Goal: Task Accomplishment & Management: Manage account settings

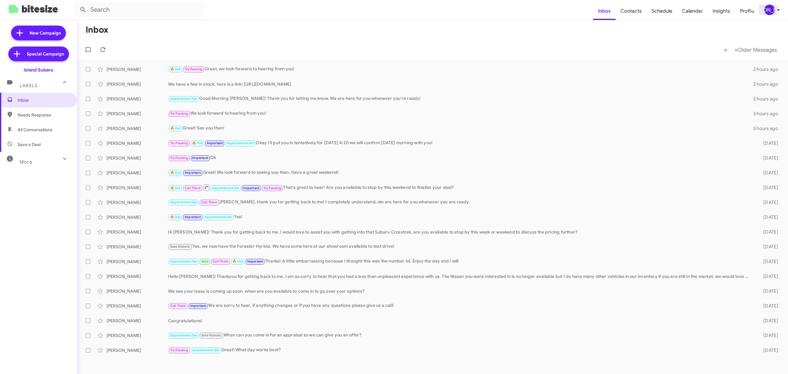
click at [769, 11] on div "[PERSON_NAME]" at bounding box center [769, 10] width 10 height 10
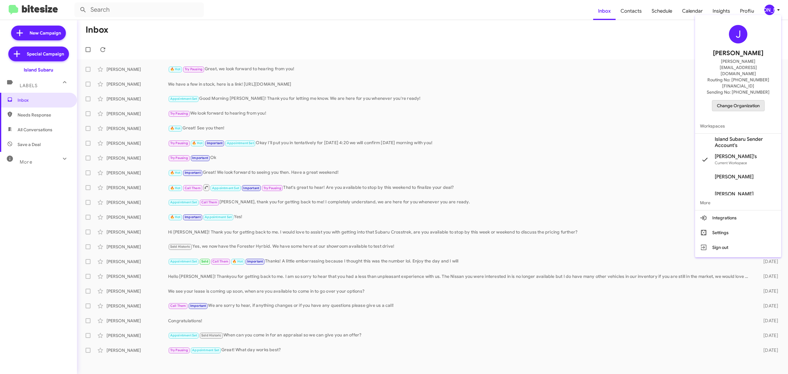
click at [736, 100] on span "Change Organization" at bounding box center [738, 105] width 43 height 10
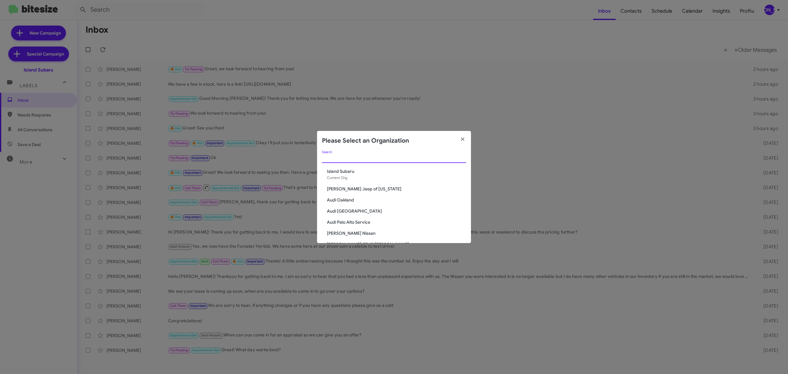
click at [427, 159] on input "Search" at bounding box center [394, 158] width 144 height 5
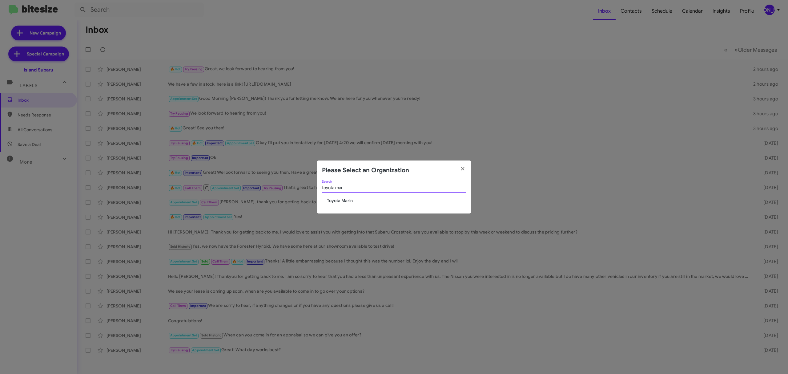
type input "toyota mar"
click at [340, 200] on span "Toyota Marin" at bounding box center [396, 200] width 139 height 6
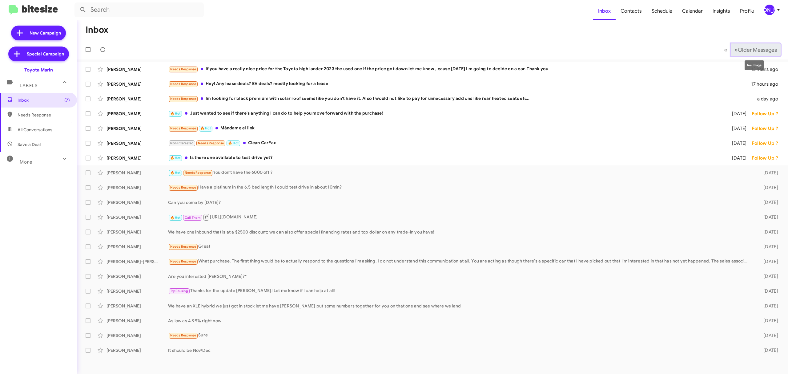
click at [746, 52] on span "Older Messages" at bounding box center [756, 49] width 39 height 7
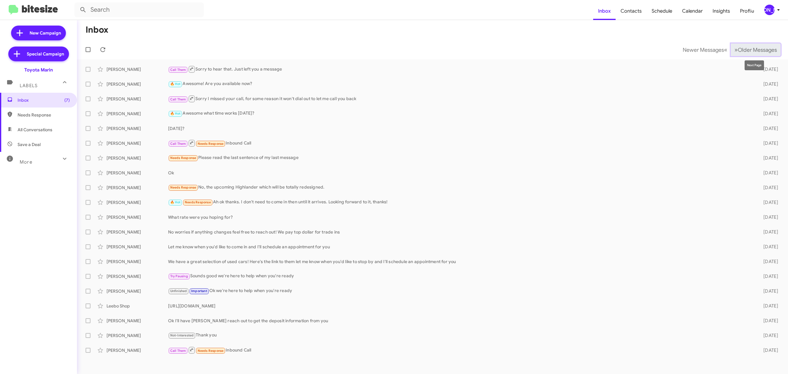
click at [765, 47] on span "Older Messages" at bounding box center [756, 49] width 39 height 7
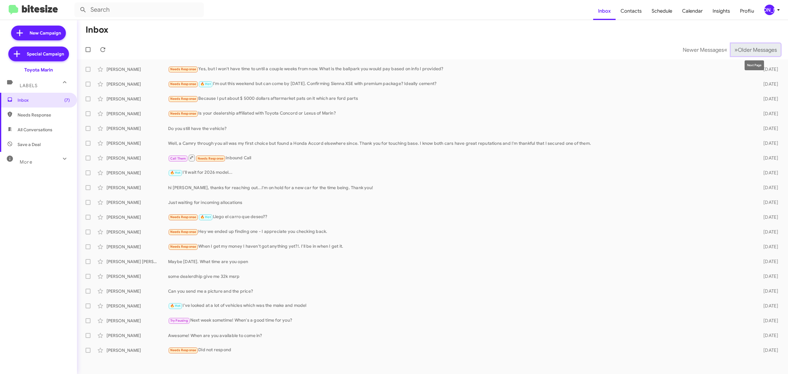
click at [740, 45] on button "» Next Older Messages" at bounding box center [755, 49] width 50 height 13
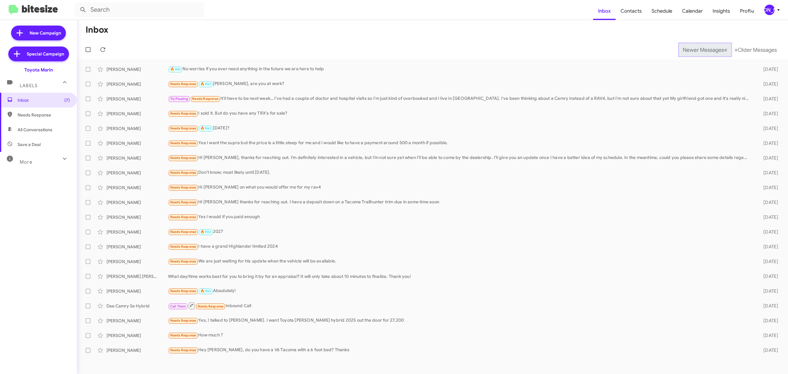
click at [698, 49] on span "Newer Messages" at bounding box center [702, 49] width 41 height 7
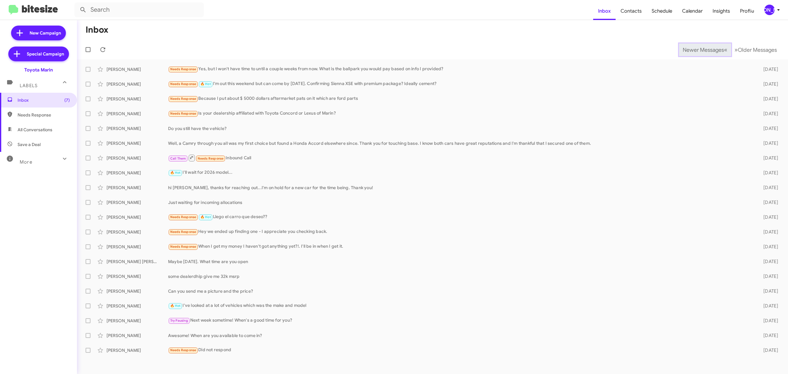
click at [698, 49] on span "Newer Messages" at bounding box center [702, 49] width 41 height 7
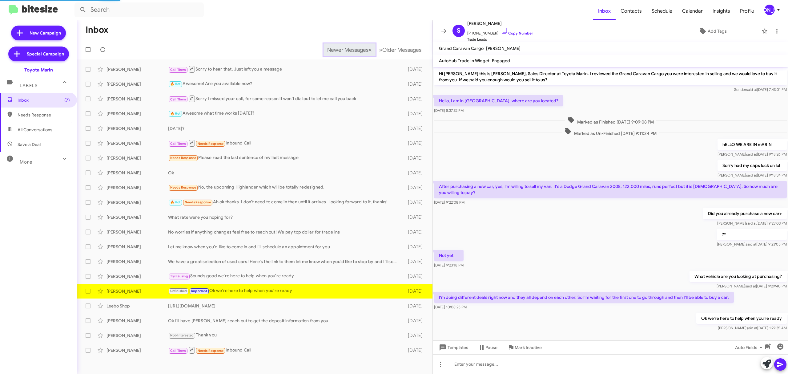
scroll to position [12, 0]
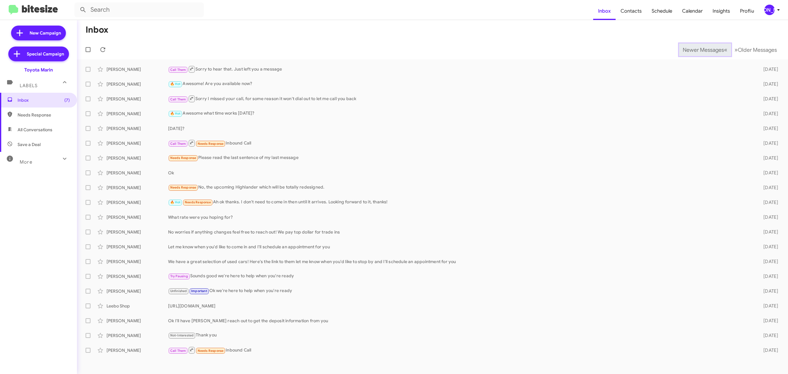
click at [698, 49] on span "Newer Messages" at bounding box center [702, 49] width 41 height 7
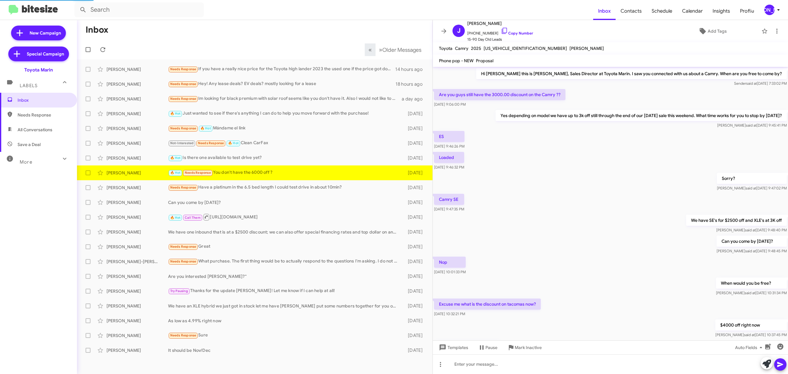
scroll to position [41, 0]
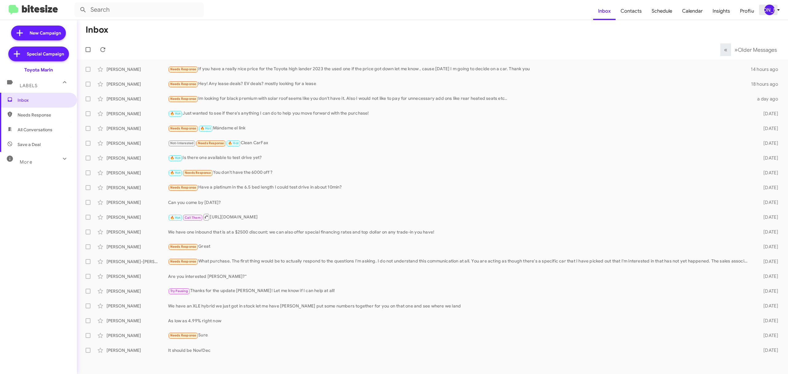
click at [768, 11] on div "[PERSON_NAME]" at bounding box center [769, 10] width 10 height 10
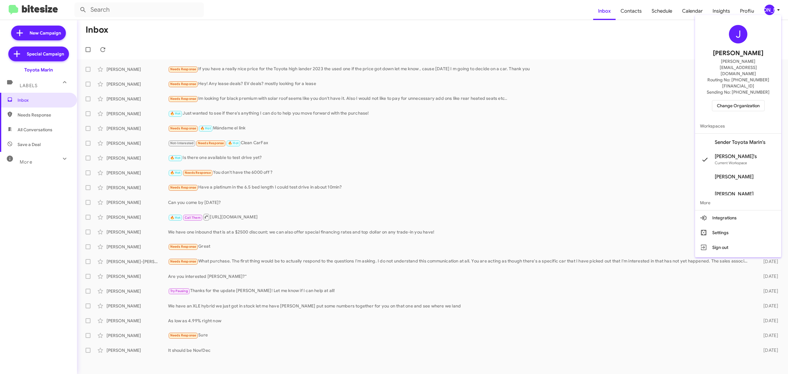
drag, startPoint x: 726, startPoint y: 96, endPoint x: 737, endPoint y: 87, distance: 13.9
click at [737, 87] on div "J [PERSON_NAME] [PERSON_NAME][EMAIL_ADDRESS][DOMAIN_NAME] Routing No: [PHONE_NU…" at bounding box center [738, 68] width 86 height 101
click at [737, 100] on span "Change Organization" at bounding box center [738, 105] width 43 height 10
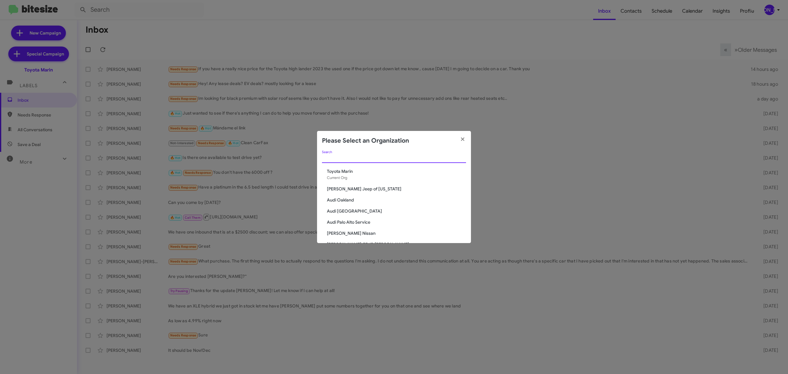
click at [410, 159] on input "Search" at bounding box center [394, 158] width 144 height 5
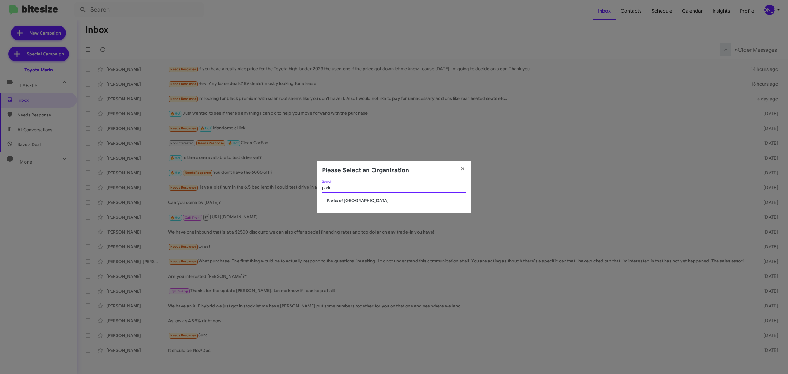
type input "park"
click at [362, 200] on span "Parks of [GEOGRAPHIC_DATA]" at bounding box center [396, 200] width 139 height 6
